Goal: Check status: Check status

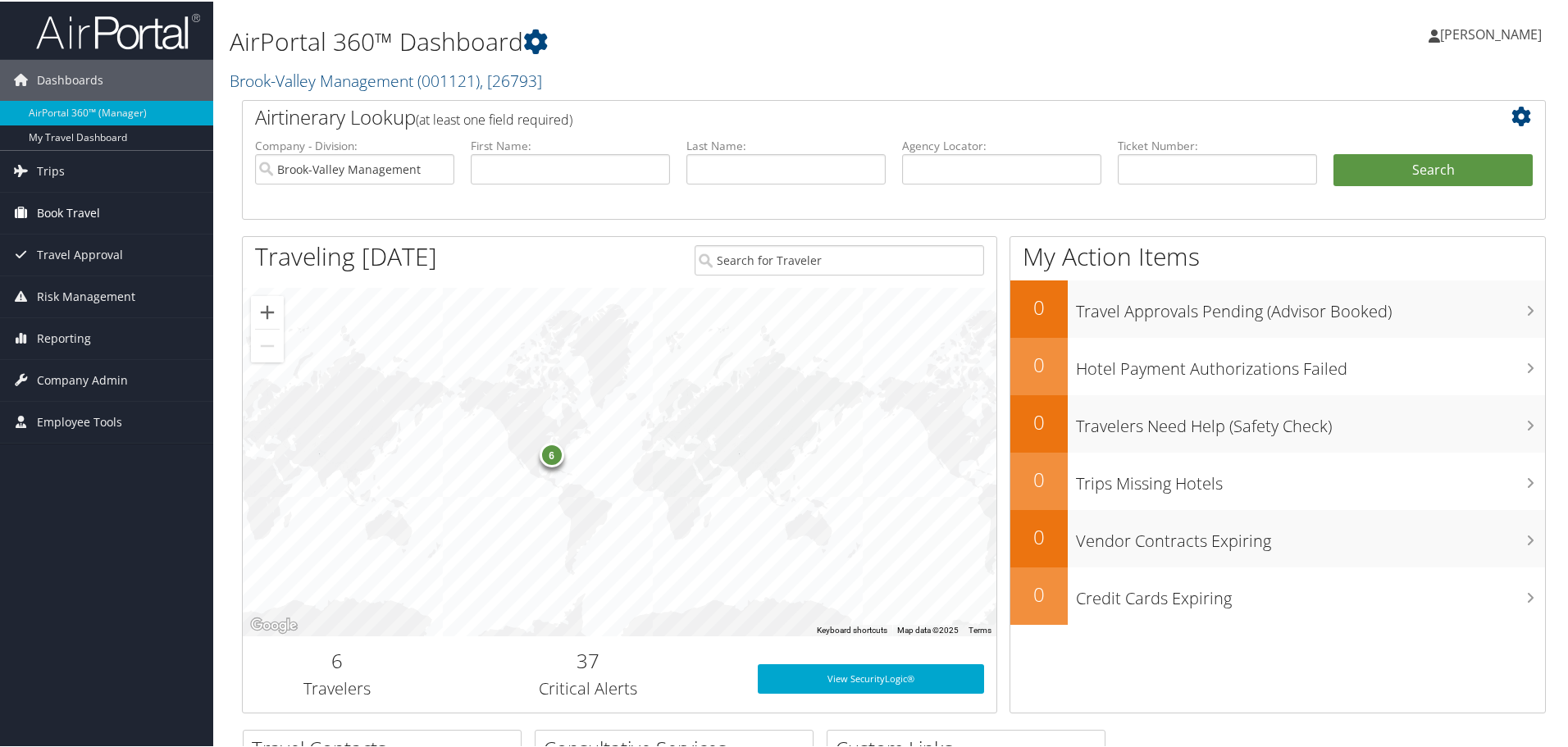
click at [59, 213] on span "Book Travel" at bounding box center [68, 212] width 63 height 41
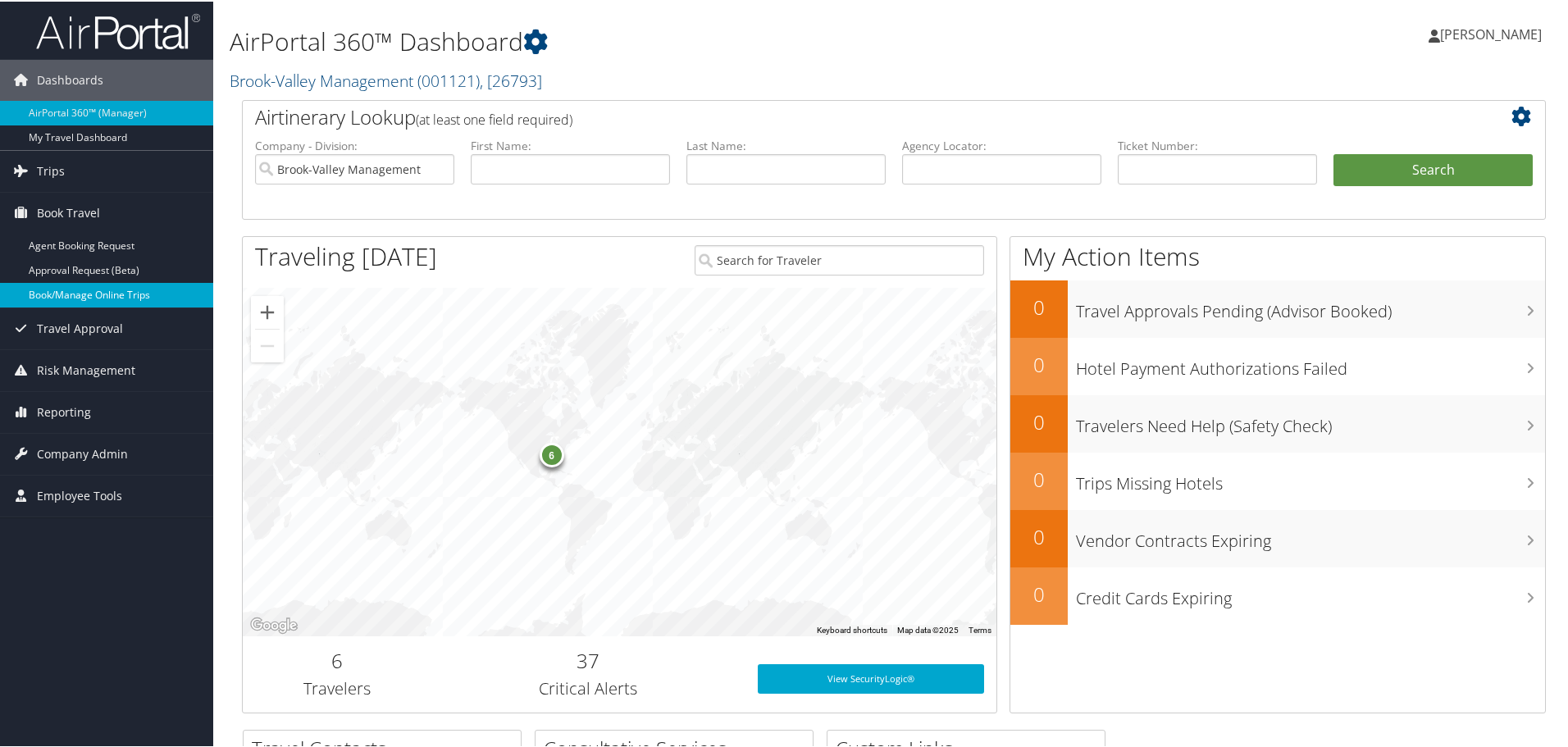
click at [50, 296] on link "Book/Manage Online Trips" at bounding box center [106, 293] width 213 height 24
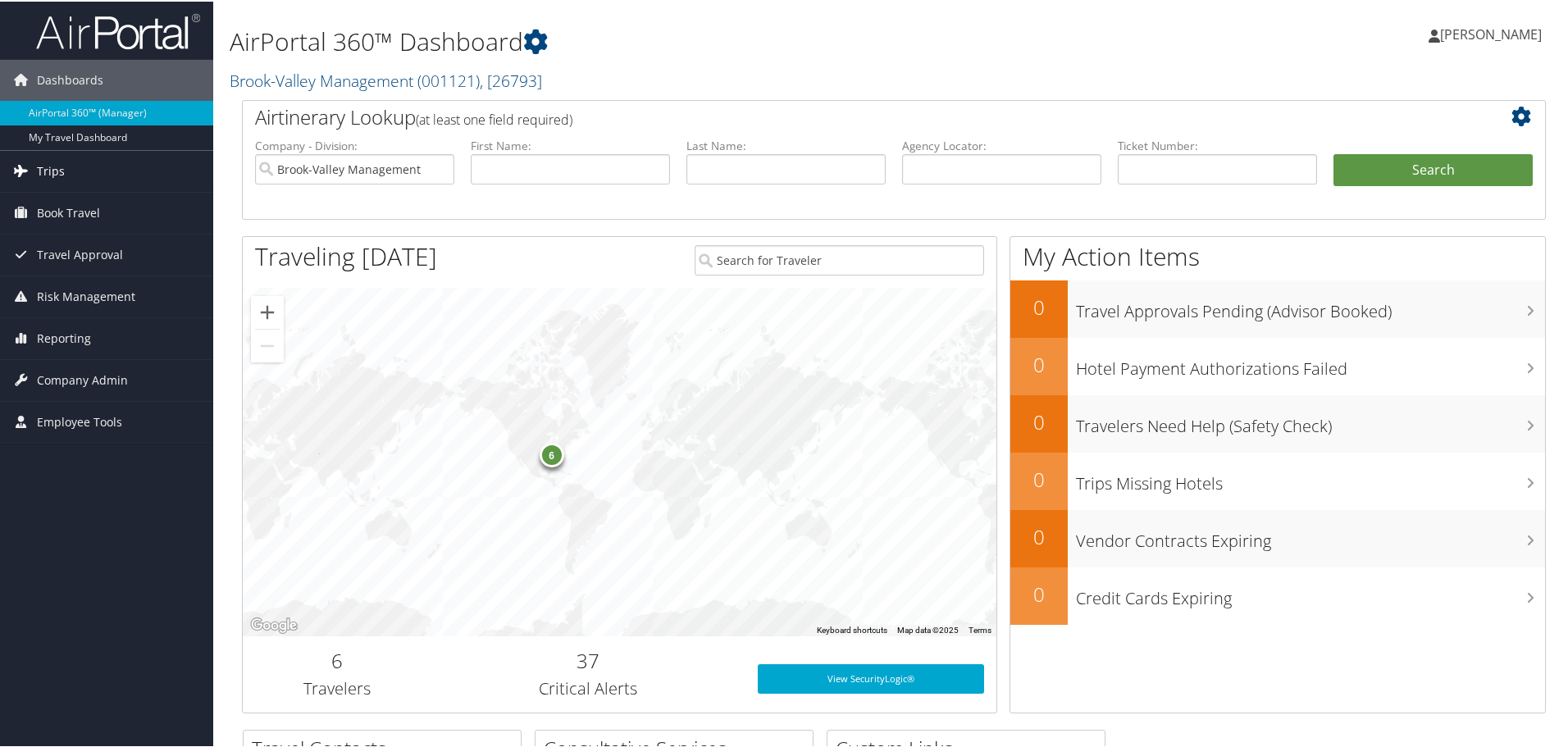
click at [72, 170] on link "Trips" at bounding box center [106, 169] width 213 height 41
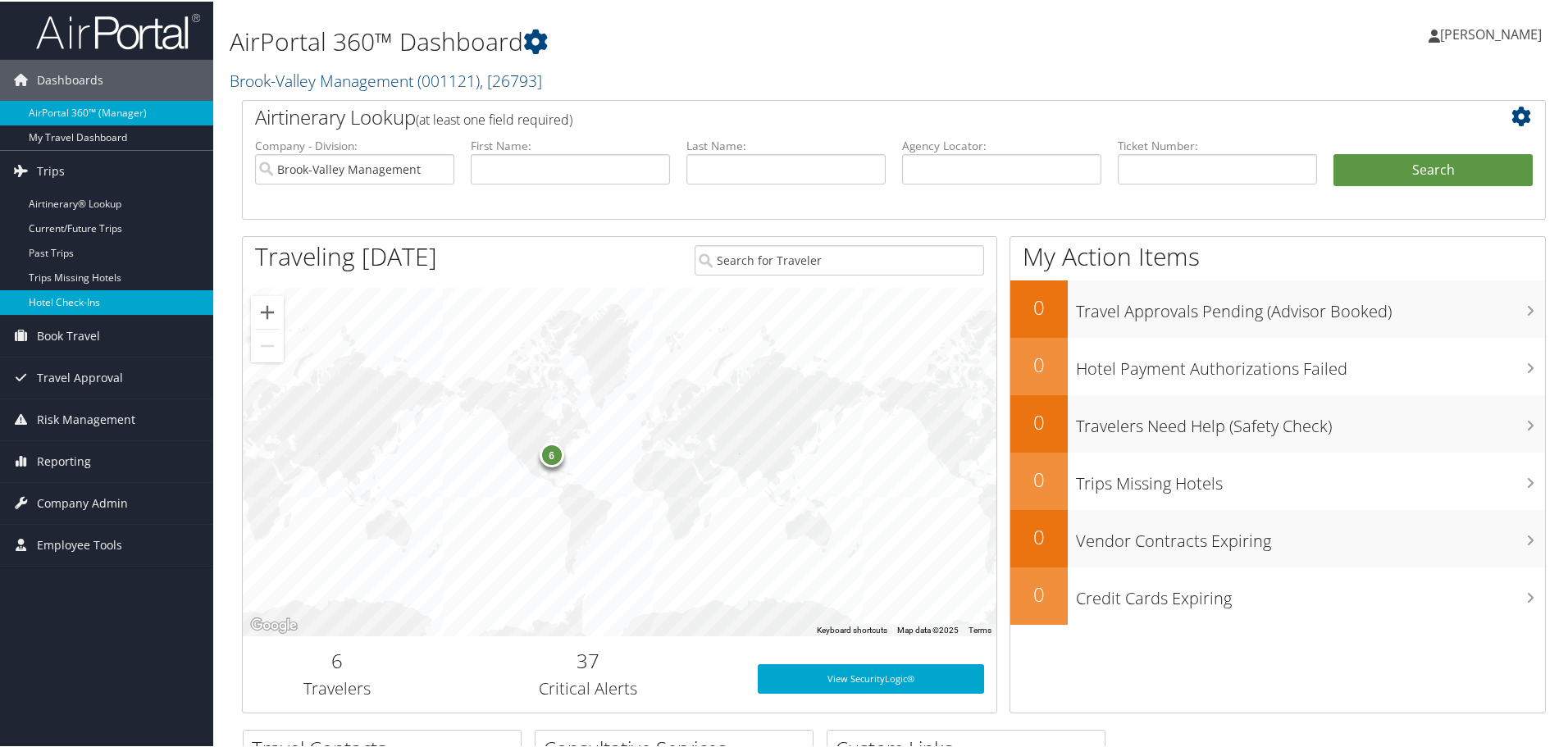
click at [80, 301] on link "Hotel Check-ins" at bounding box center [106, 300] width 213 height 24
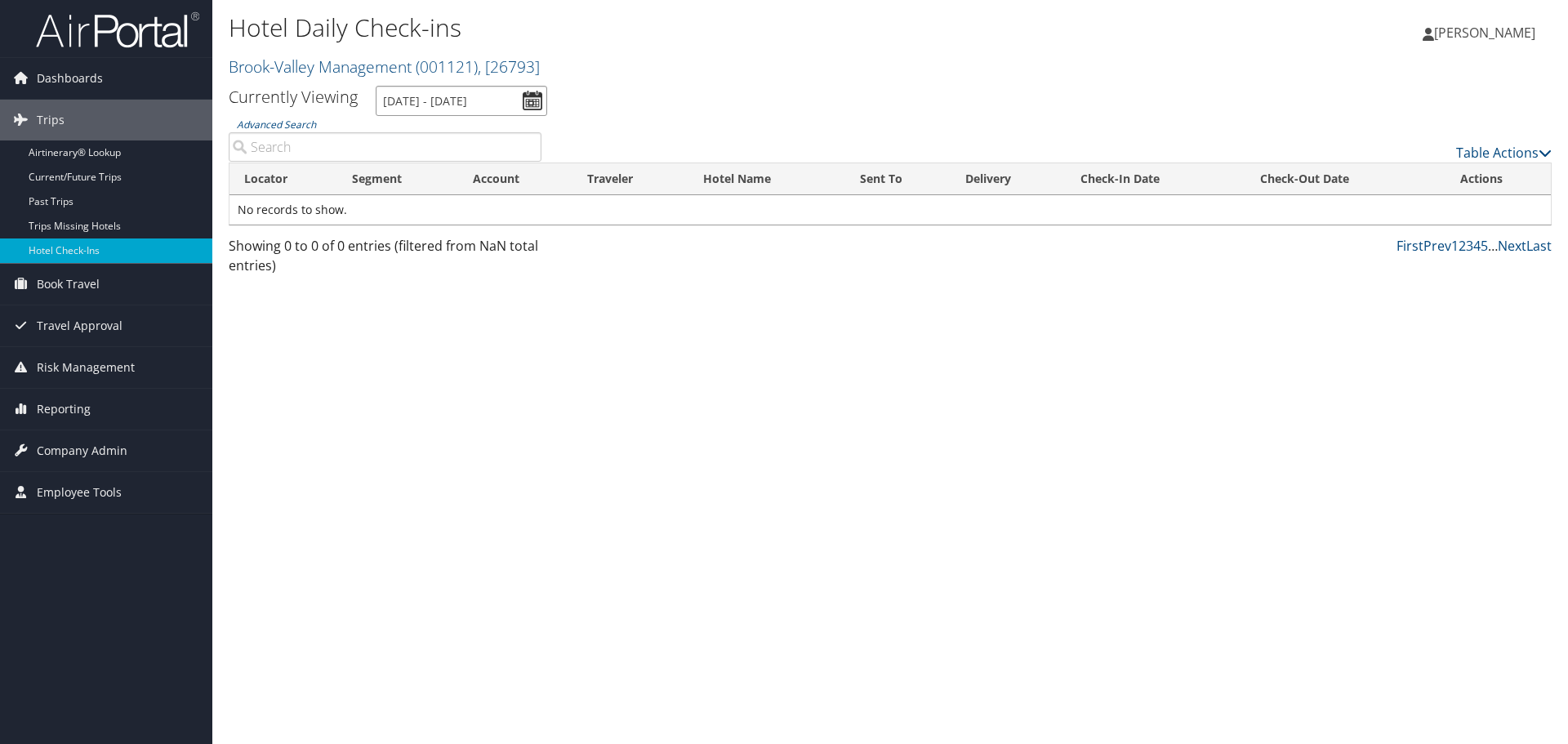
click at [537, 103] on input "[DATE] - [DATE]" at bounding box center [461, 101] width 171 height 30
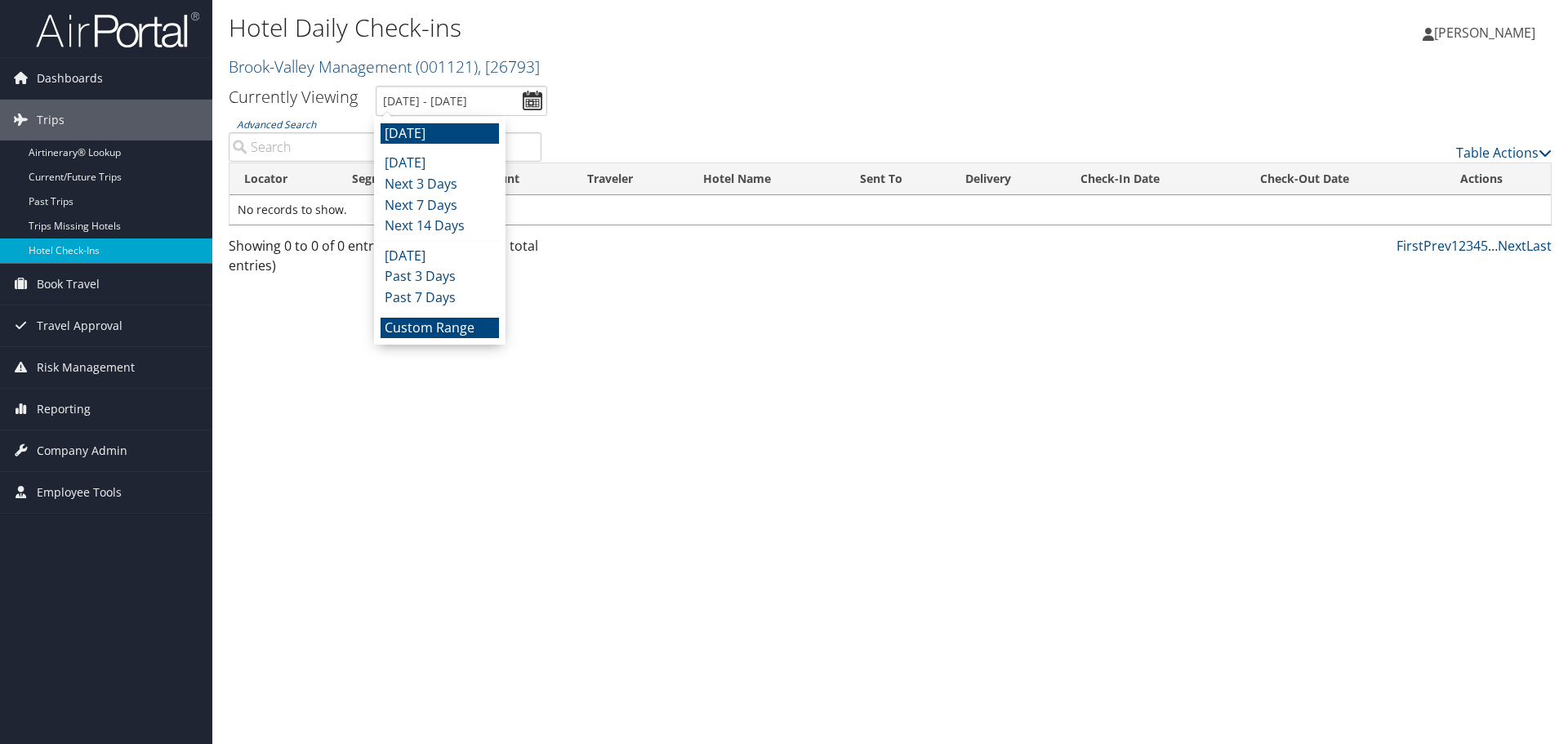
click at [479, 330] on li "Custom Range" at bounding box center [439, 327] width 118 height 21
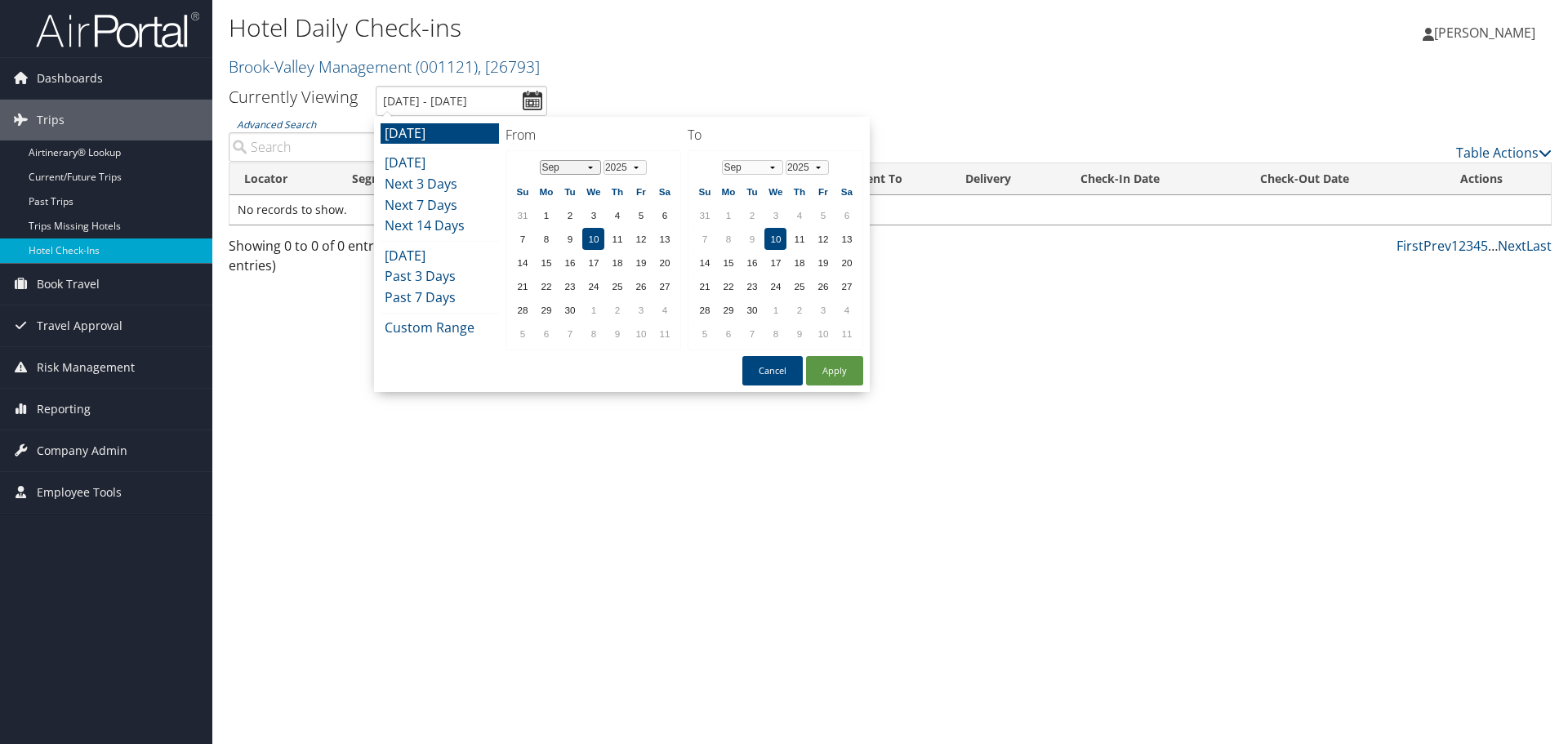
click at [551, 169] on select "Jan Feb Mar Apr May Jun [DATE] Aug Sep Oct Nov Dec" at bounding box center [570, 168] width 61 height 15
click at [611, 307] on td "31" at bounding box center [617, 310] width 22 height 22
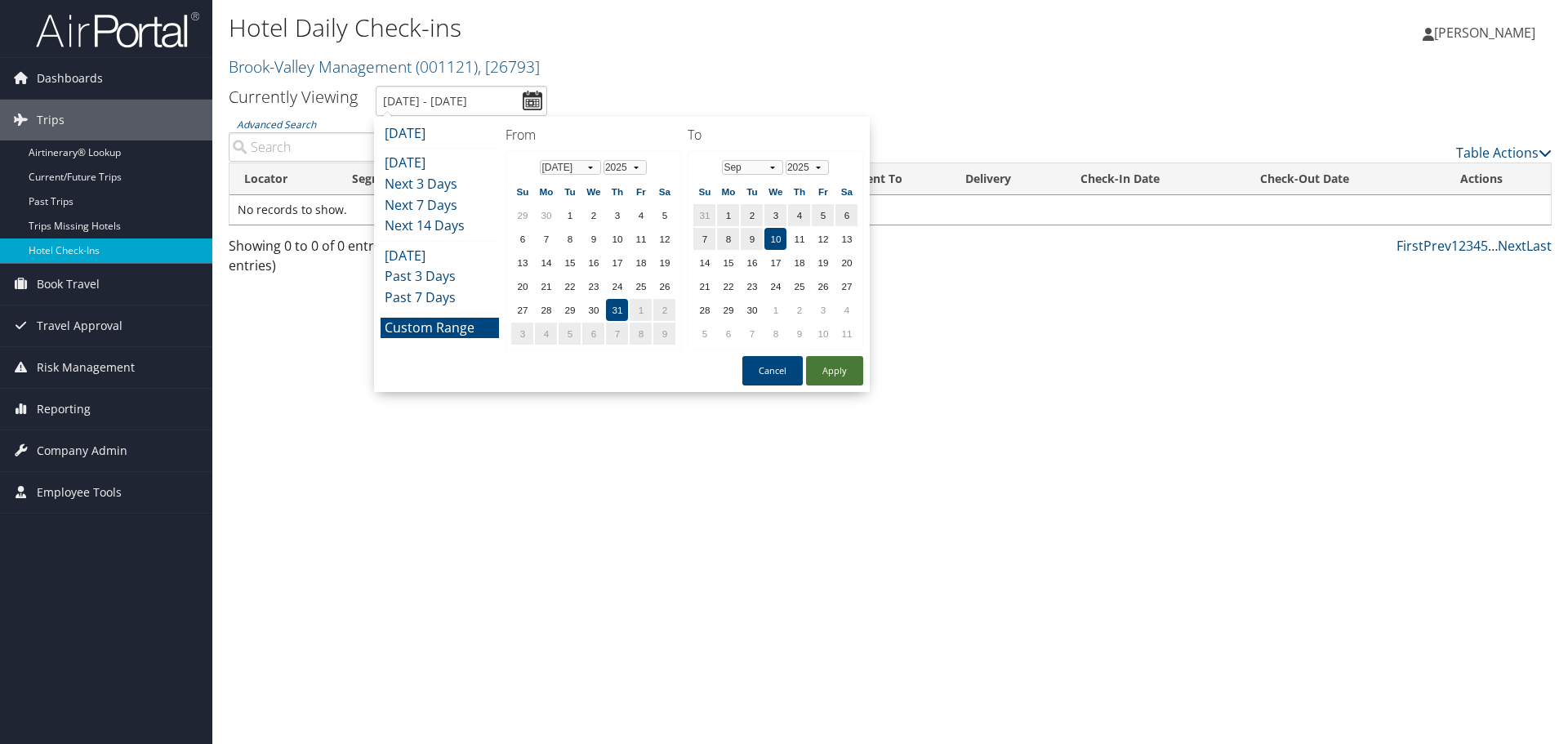
click at [834, 381] on button "Apply" at bounding box center [834, 370] width 57 height 29
type input "[DATE] - [DATE]"
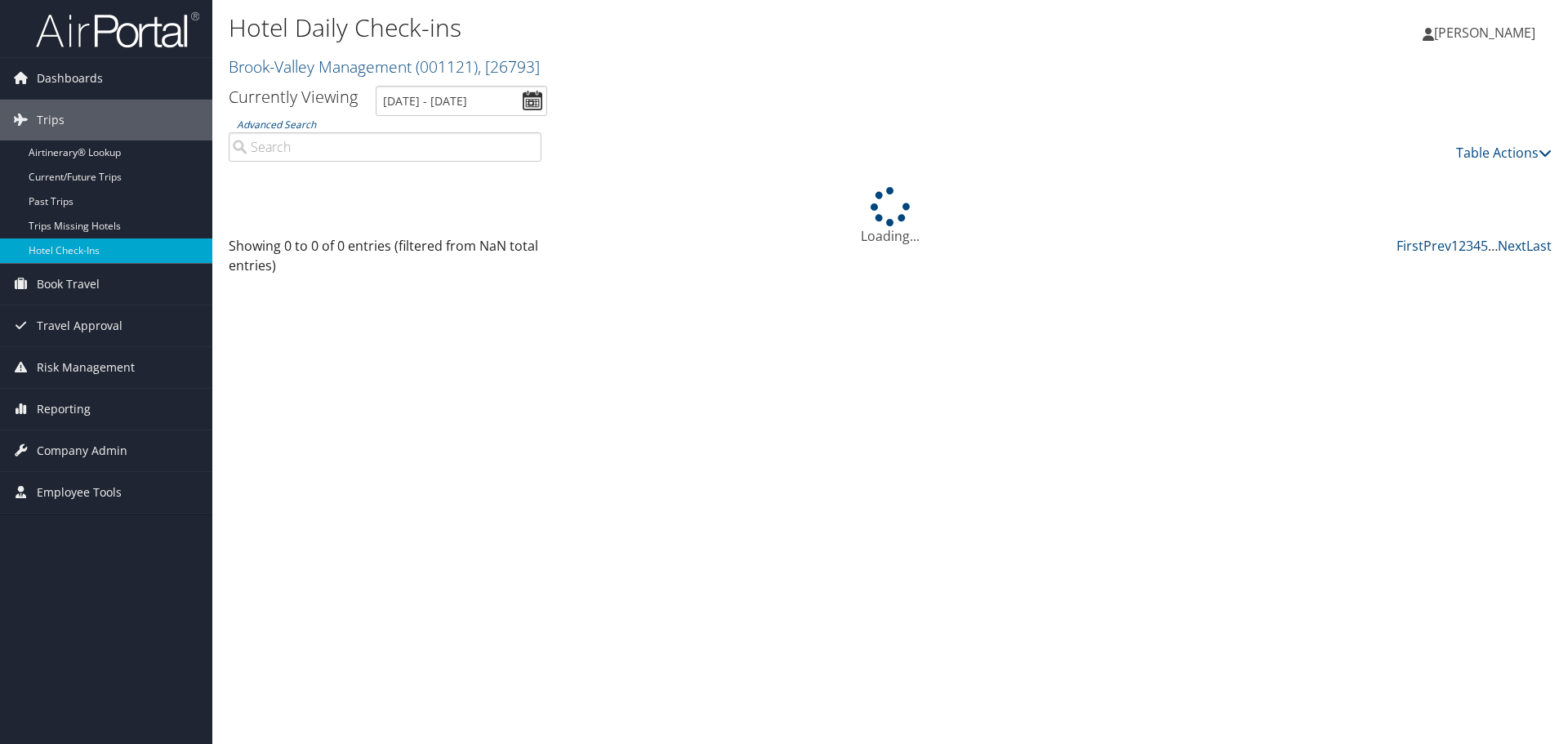
click at [429, 152] on input "Advanced Search" at bounding box center [384, 147] width 313 height 29
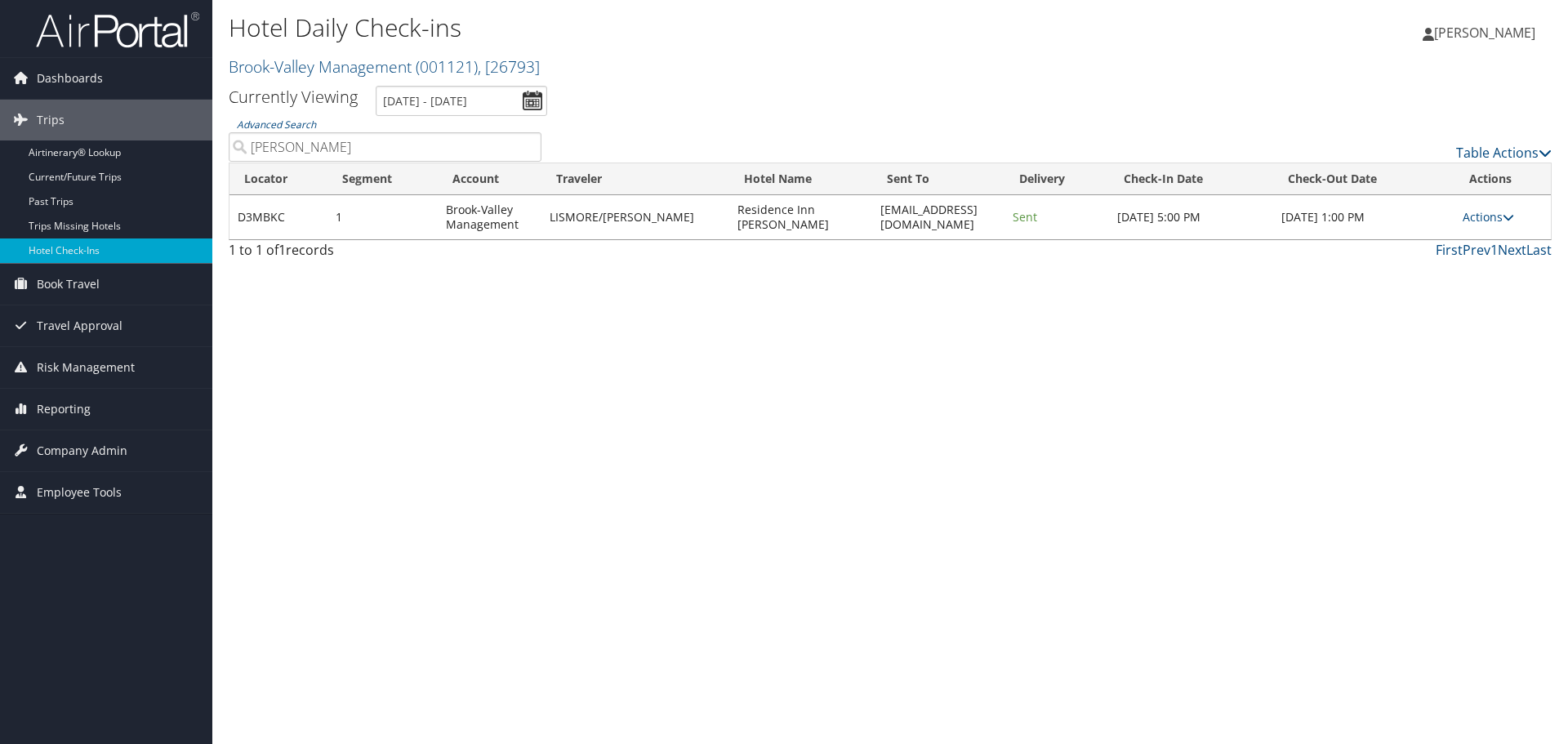
type input "[PERSON_NAME]"
